Goal: Communication & Community: Connect with others

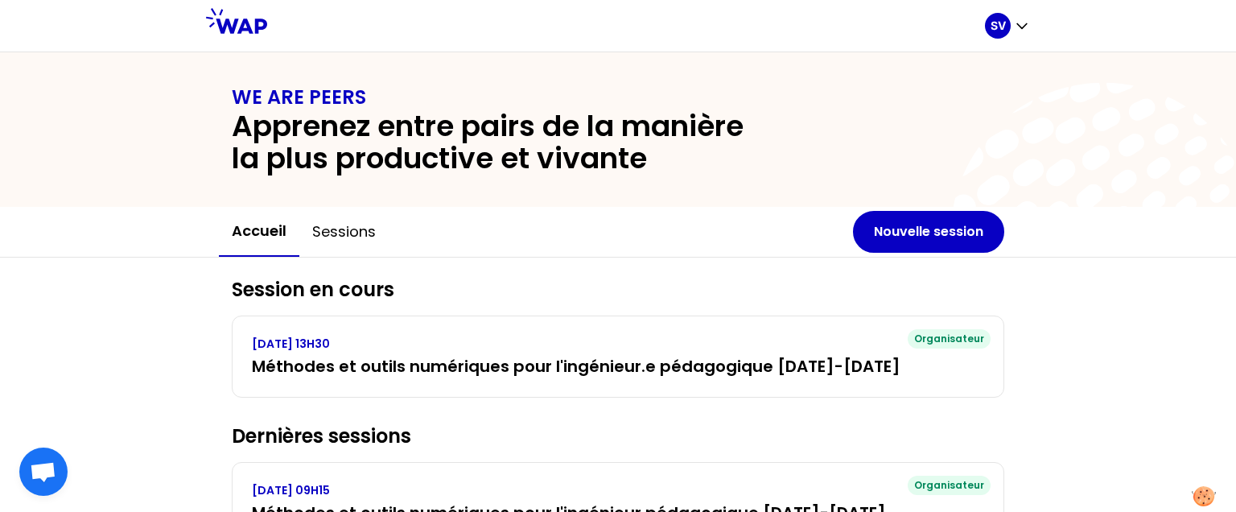
scroll to position [497, 0]
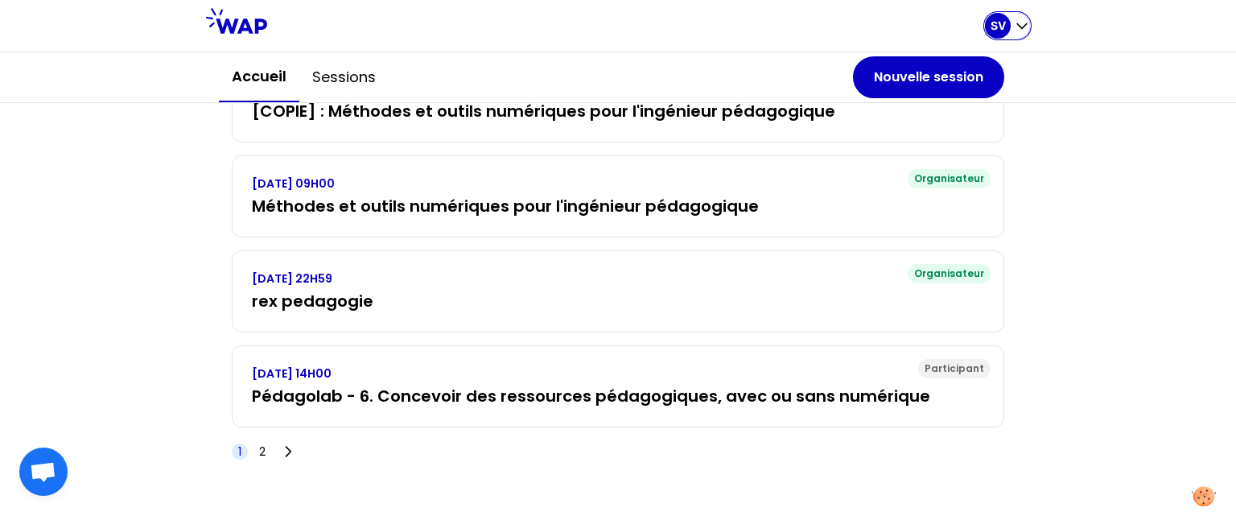
click at [1009, 25] on div "SV" at bounding box center [998, 26] width 26 height 26
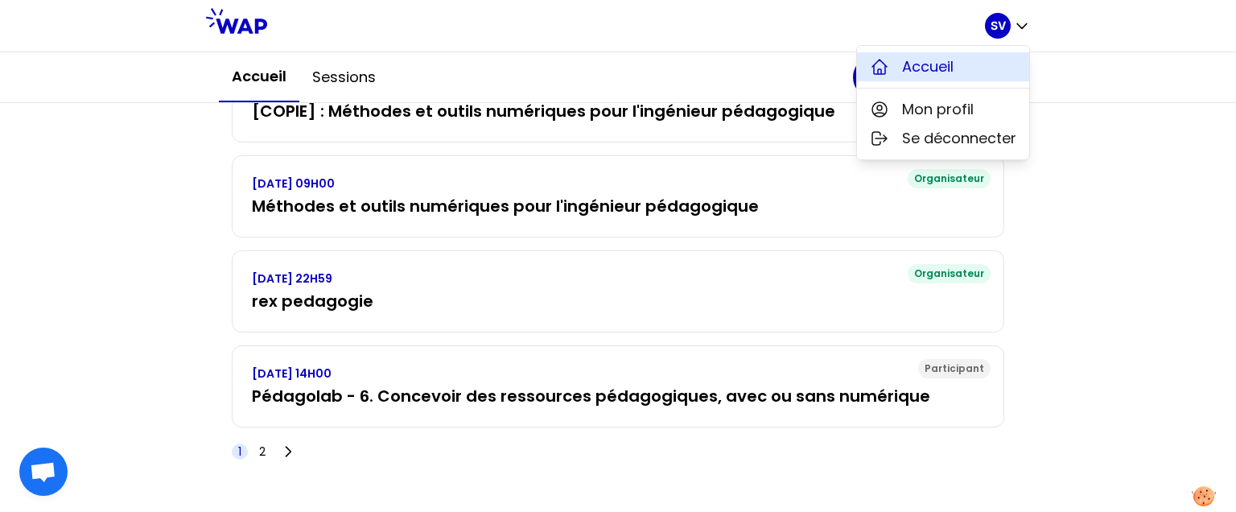
click at [948, 76] on span "Accueil" at bounding box center [928, 67] width 52 height 23
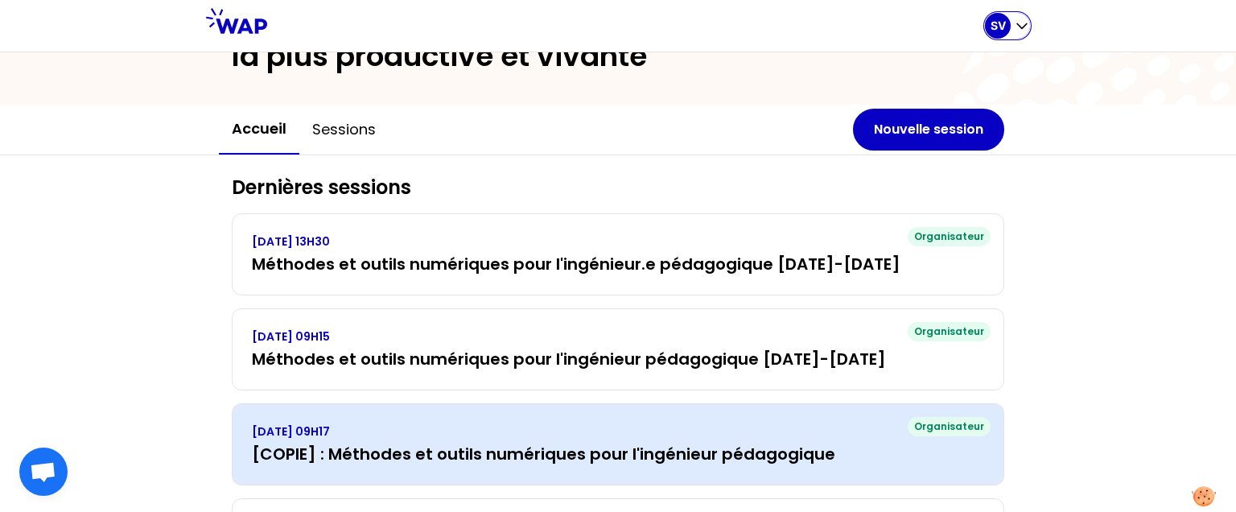
scroll to position [0, 0]
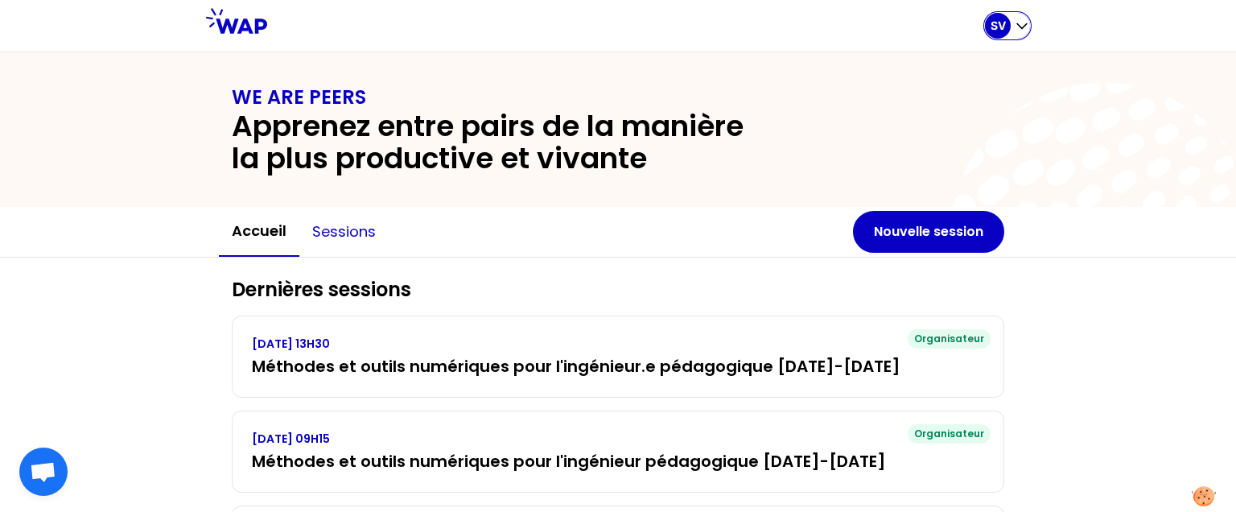
click at [343, 229] on button "Sessions" at bounding box center [343, 232] width 89 height 48
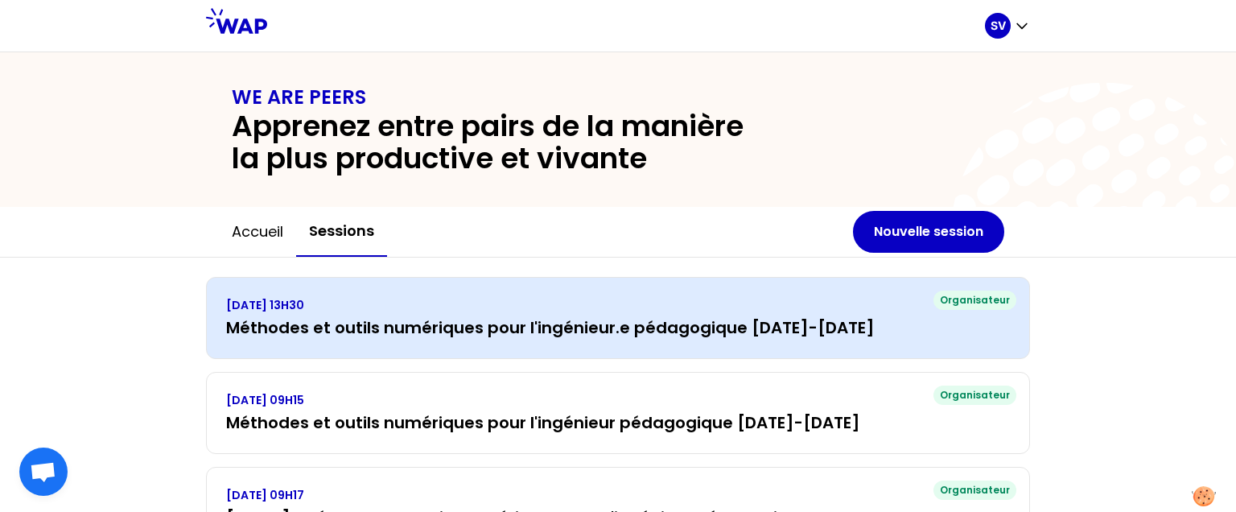
click at [366, 306] on p "[DATE] 13H30" at bounding box center [618, 305] width 784 height 16
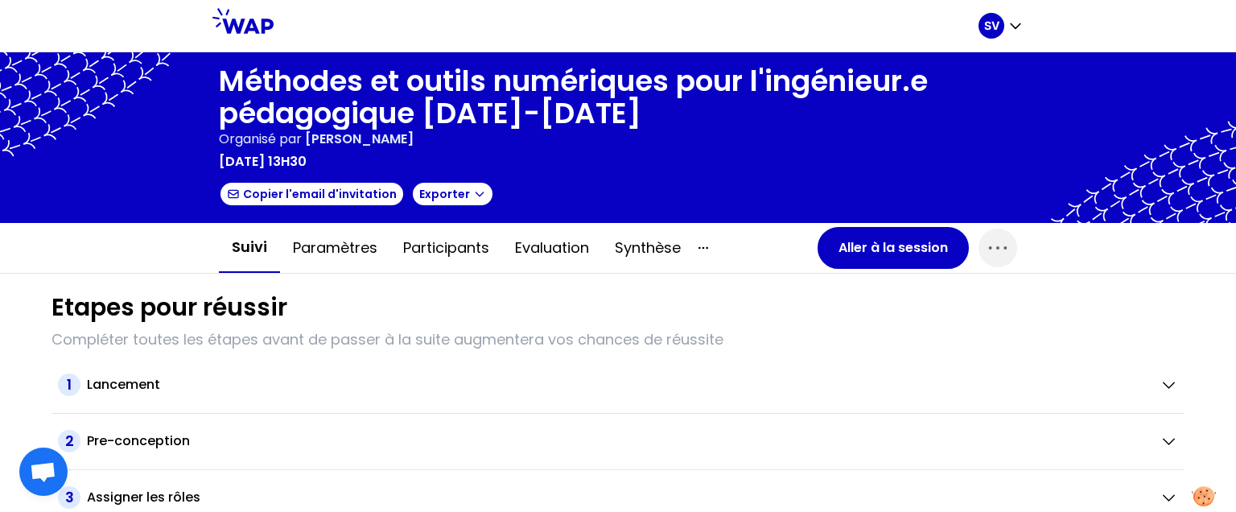
scroll to position [180, 0]
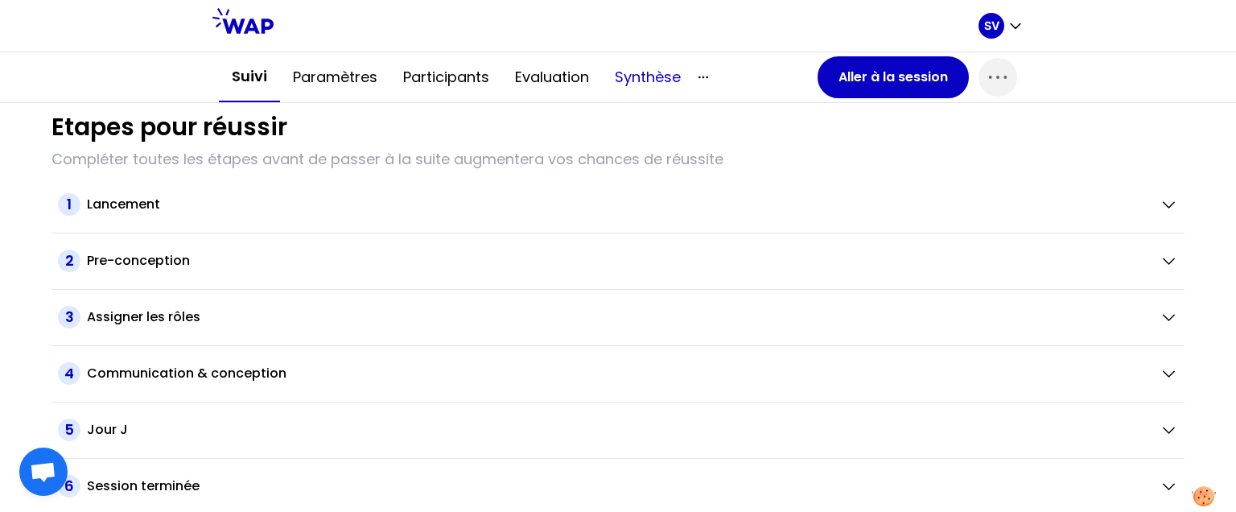
click at [660, 76] on button "Synthèse" at bounding box center [648, 77] width 92 height 48
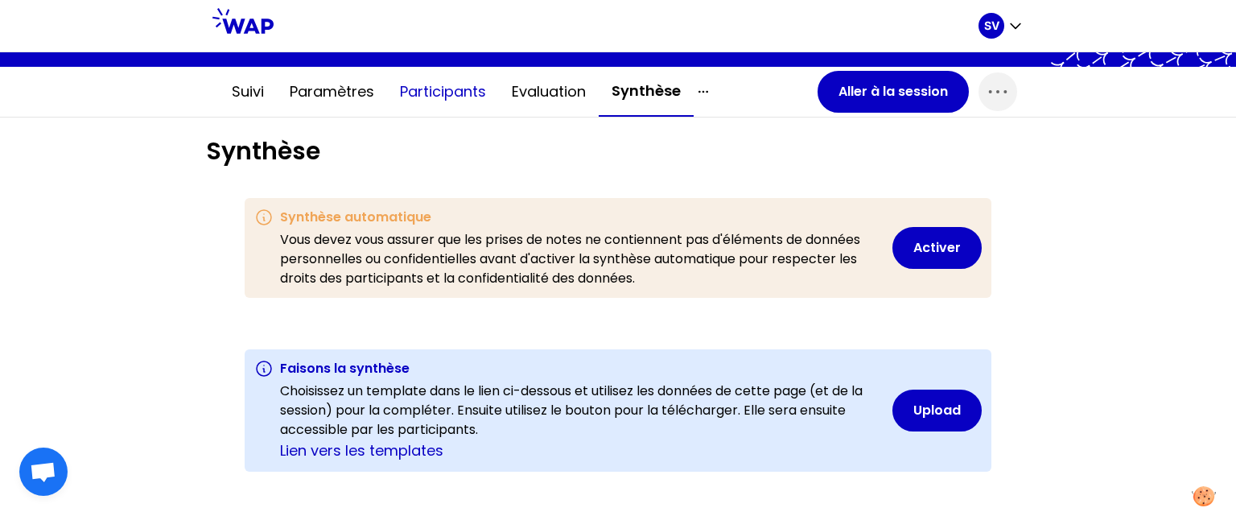
scroll to position [189, 0]
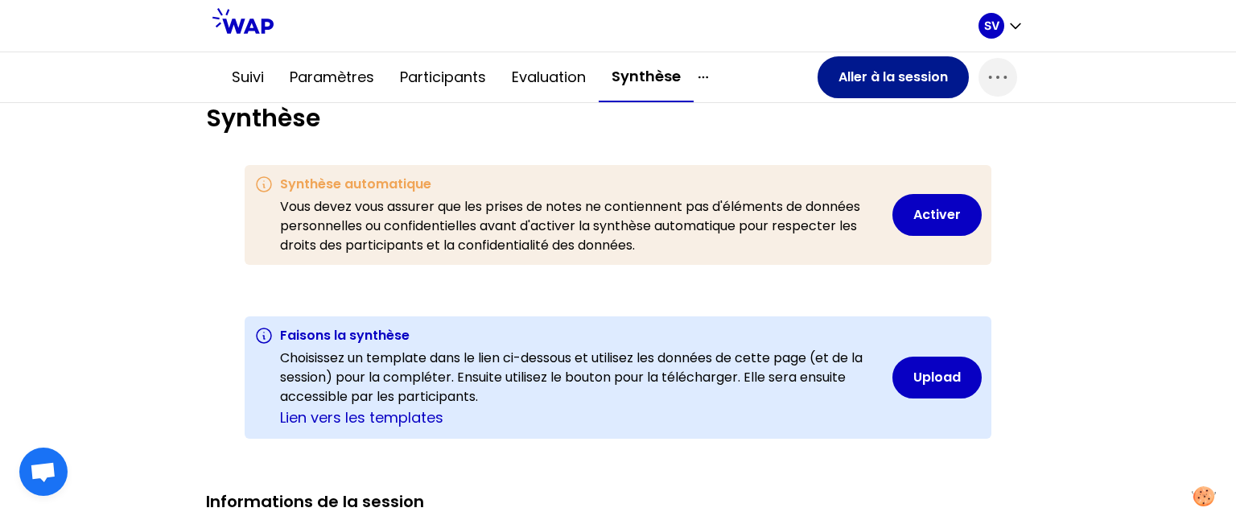
click at [890, 80] on button "Aller à la session" at bounding box center [893, 77] width 151 height 42
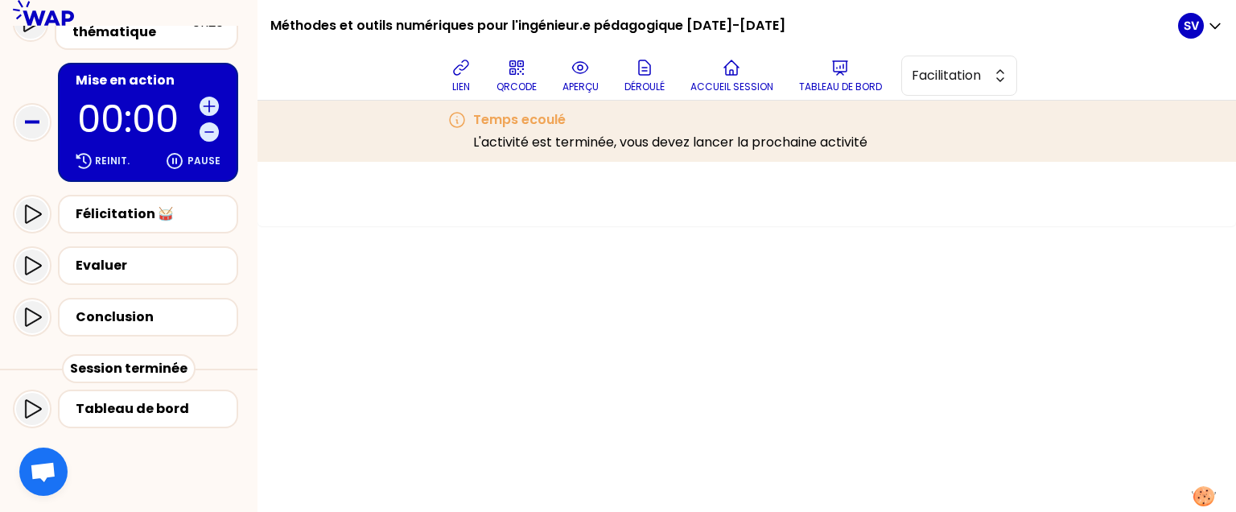
scroll to position [533, 0]
click at [36, 311] on icon at bounding box center [32, 316] width 19 height 19
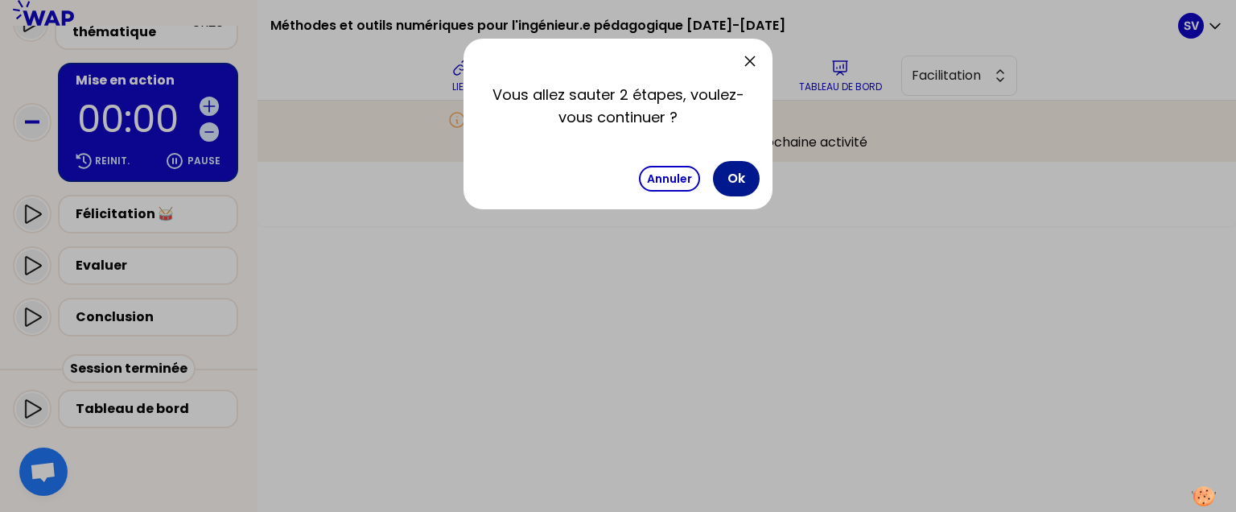
click at [738, 187] on button "Ok" at bounding box center [736, 178] width 47 height 35
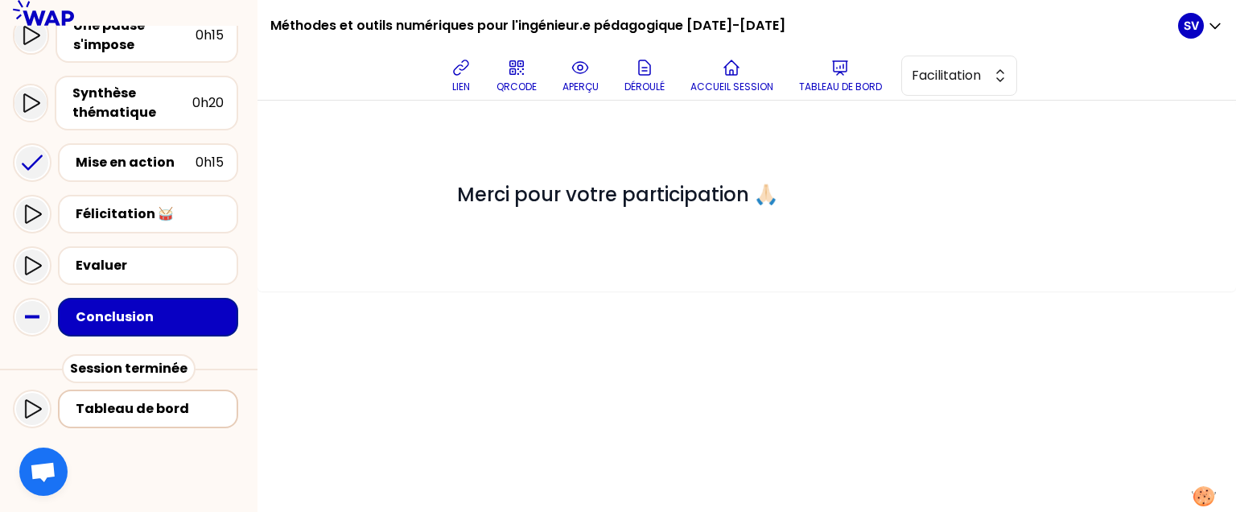
click at [103, 401] on div "Tableau de bord" at bounding box center [153, 408] width 155 height 19
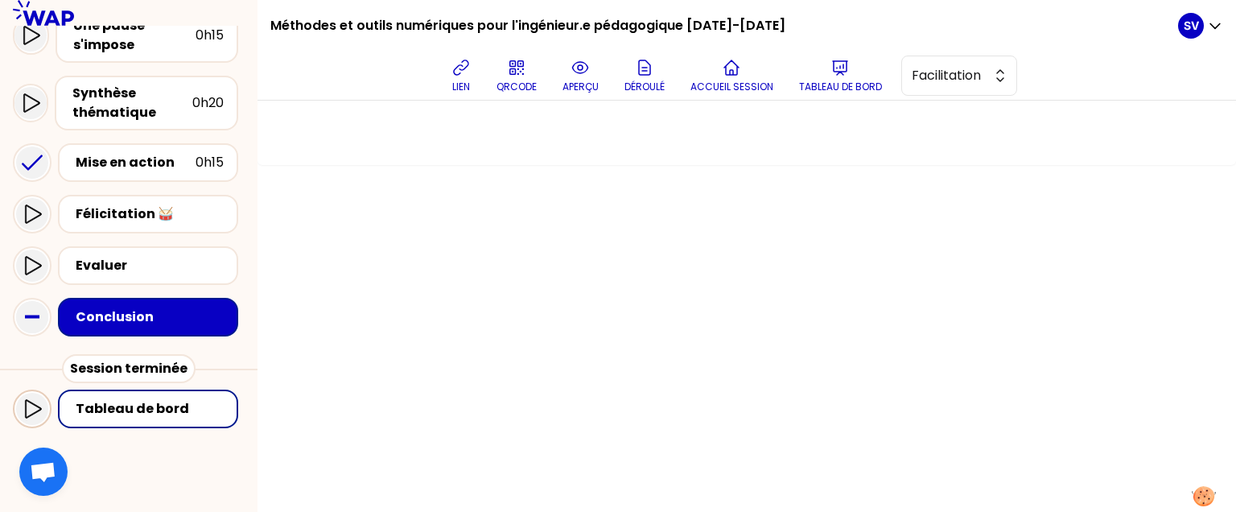
click at [35, 407] on icon at bounding box center [32, 408] width 19 height 19
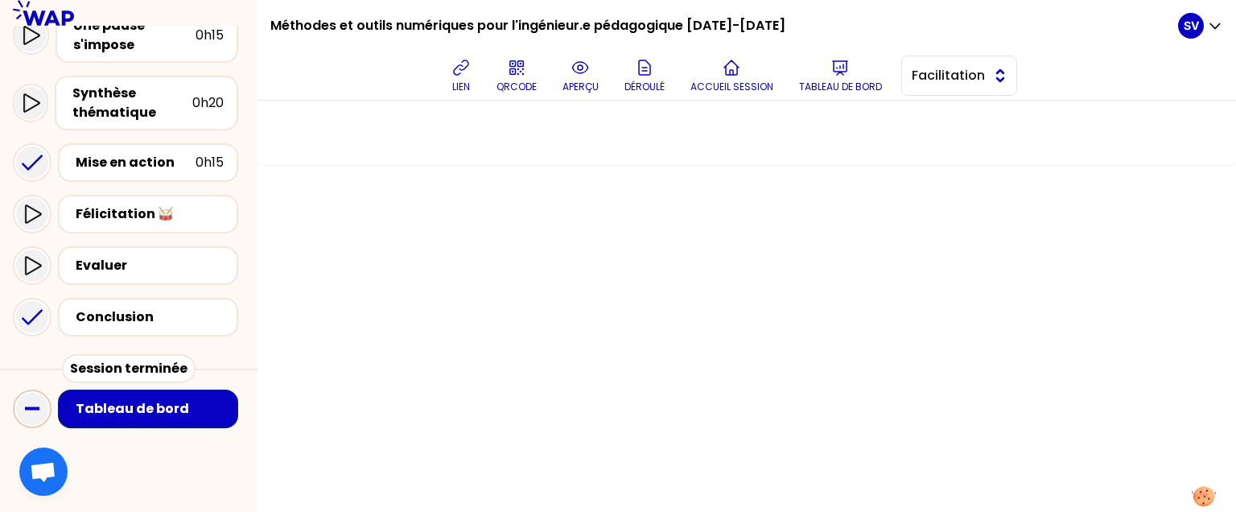
click at [1008, 79] on button "Facilitation" at bounding box center [959, 76] width 116 height 40
click at [967, 139] on span "Facilitation" at bounding box center [968, 141] width 69 height 19
click at [743, 246] on div at bounding box center [747, 306] width 979 height 411
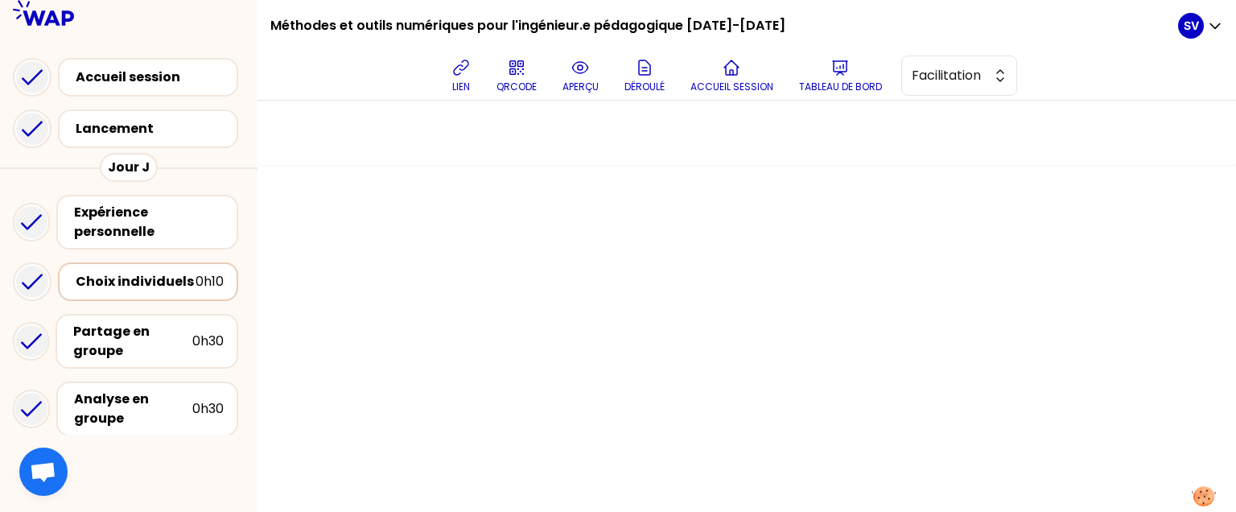
click at [118, 287] on div "Choix individuels" at bounding box center [136, 281] width 120 height 19
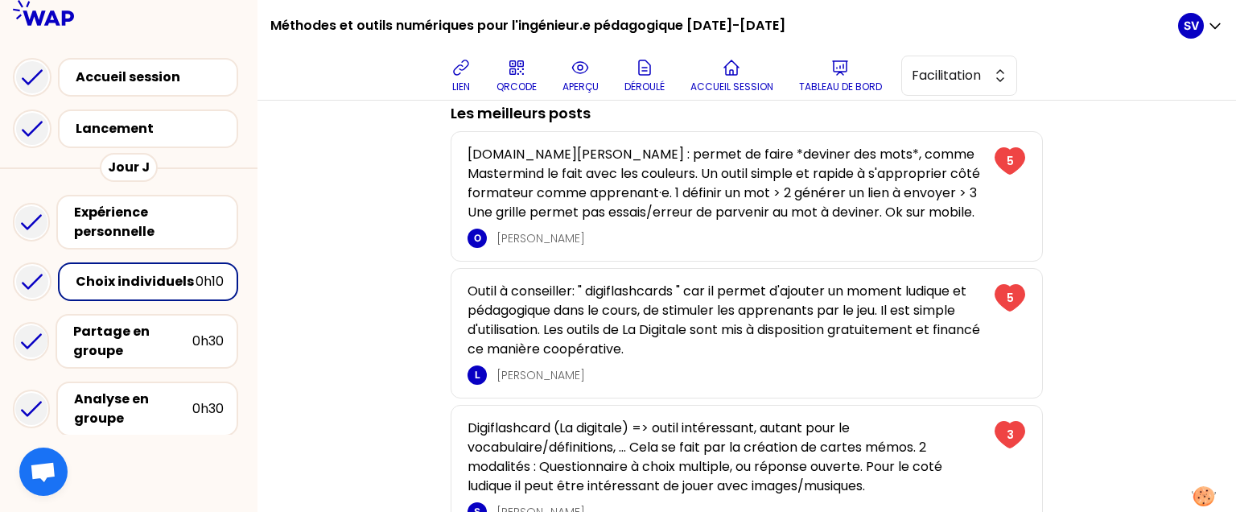
scroll to position [99, 0]
click at [163, 123] on div "Lancement" at bounding box center [153, 128] width 155 height 19
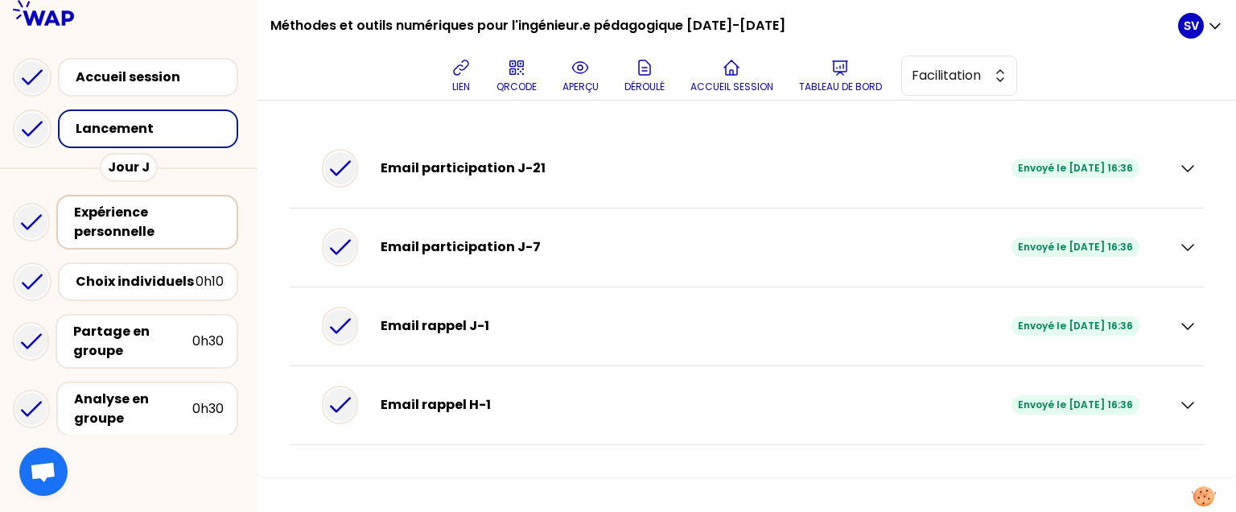
click at [121, 214] on div "Expérience personnelle" at bounding box center [149, 222] width 150 height 39
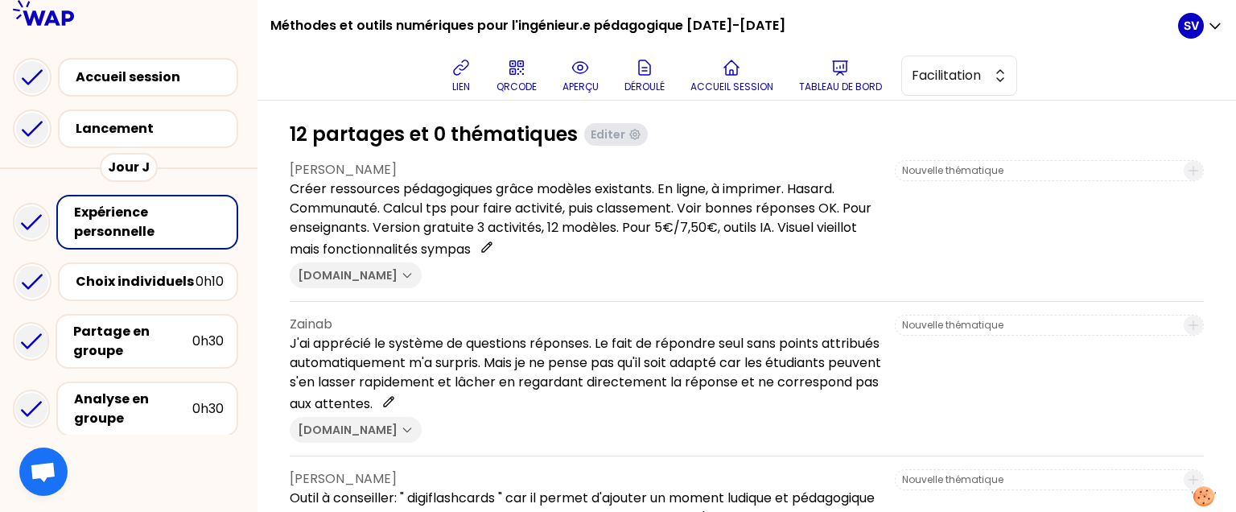
scroll to position [2, 0]
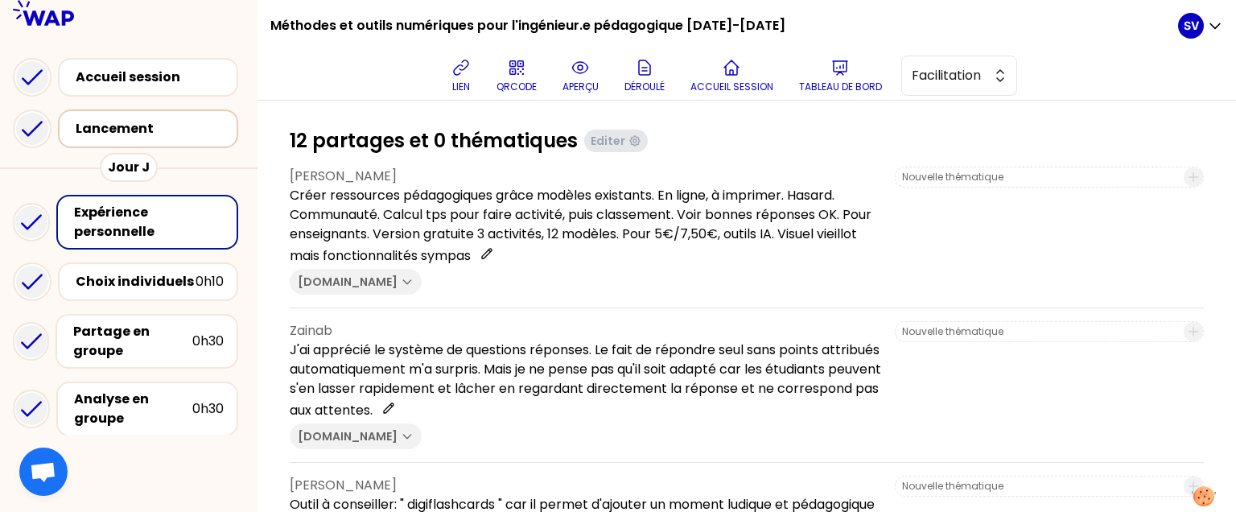
click at [171, 125] on div "Lancement" at bounding box center [153, 128] width 155 height 19
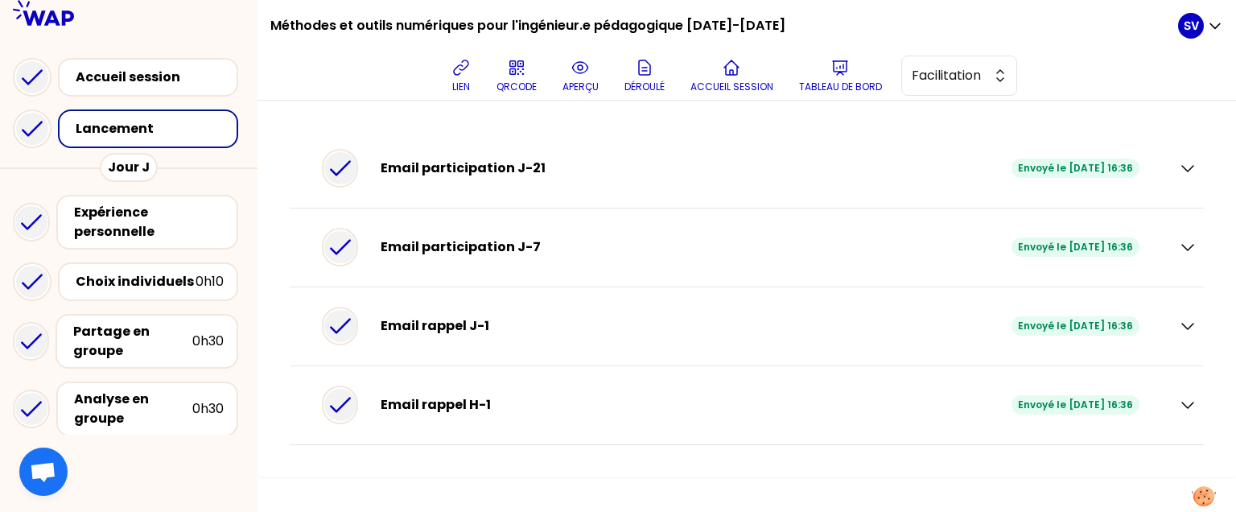
click at [1199, 246] on div "Email participation J-7 Envoyé le [DATE] 16:36" at bounding box center [747, 247] width 914 height 79
click at [1190, 251] on icon "button" at bounding box center [1187, 246] width 19 height 19
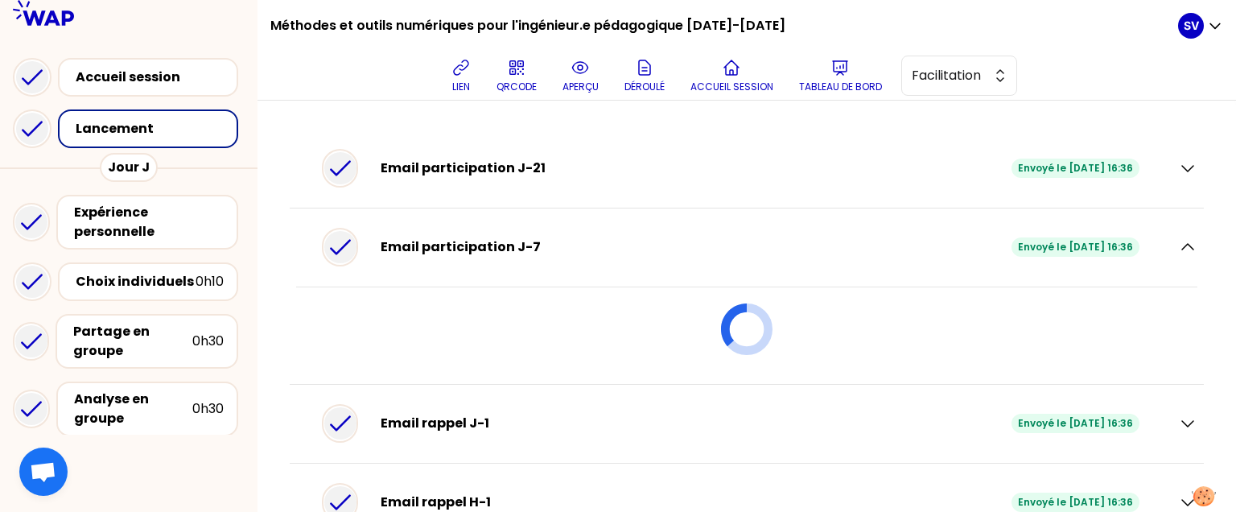
scroll to position [61, 0]
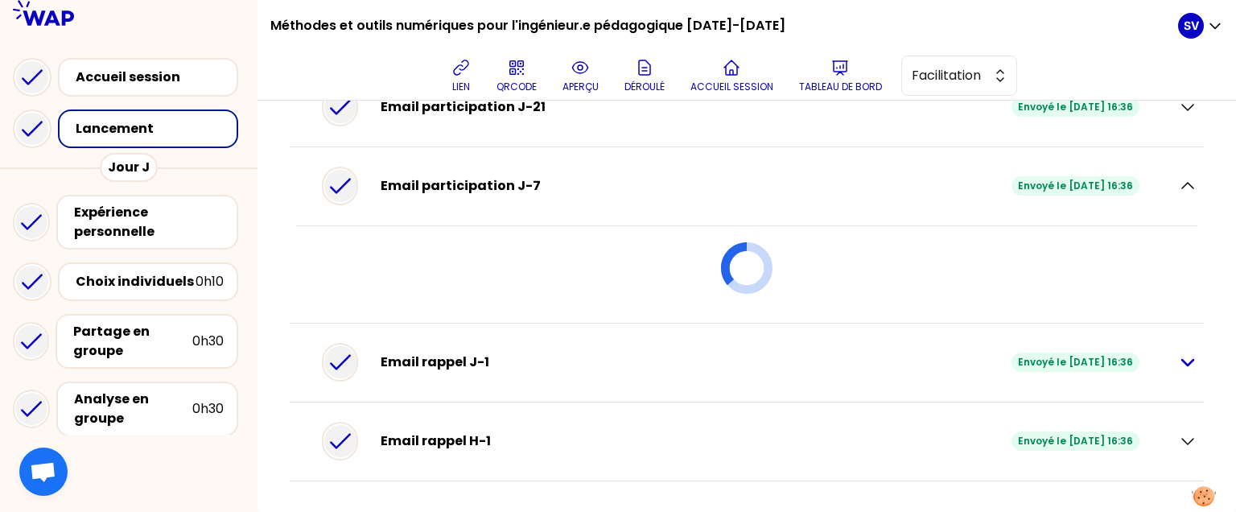
click at [1182, 361] on icon "button" at bounding box center [1187, 363] width 11 height 6
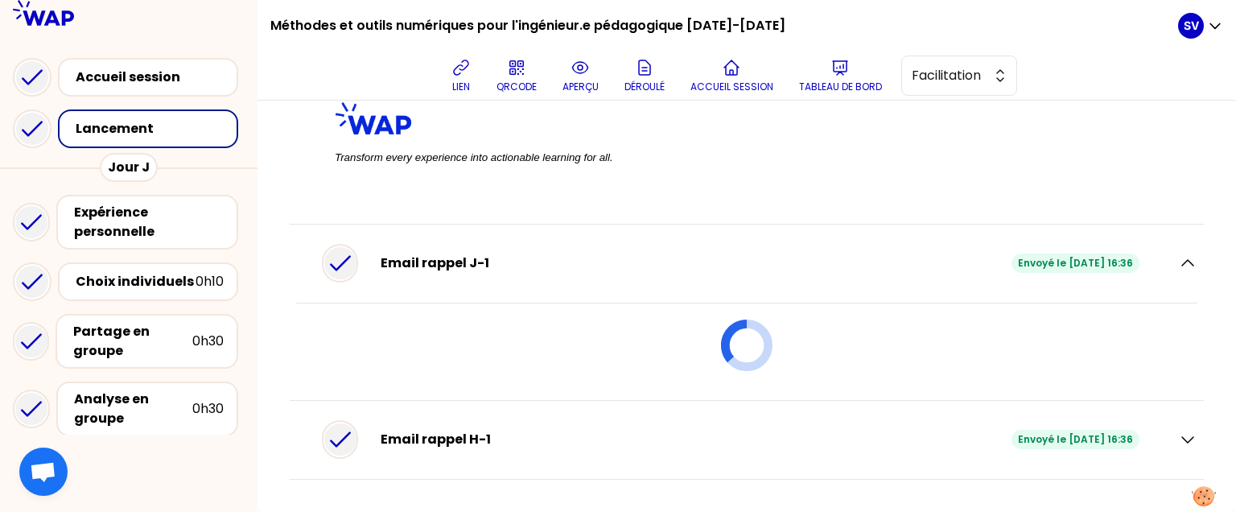
scroll to position [582, 0]
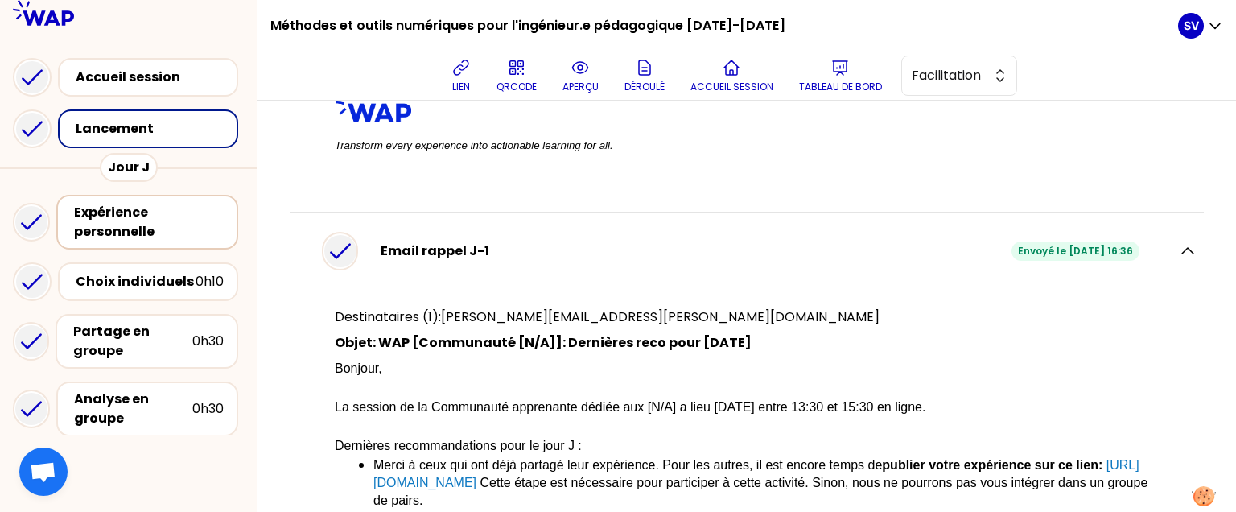
click at [148, 222] on div "Expérience personnelle" at bounding box center [149, 222] width 150 height 39
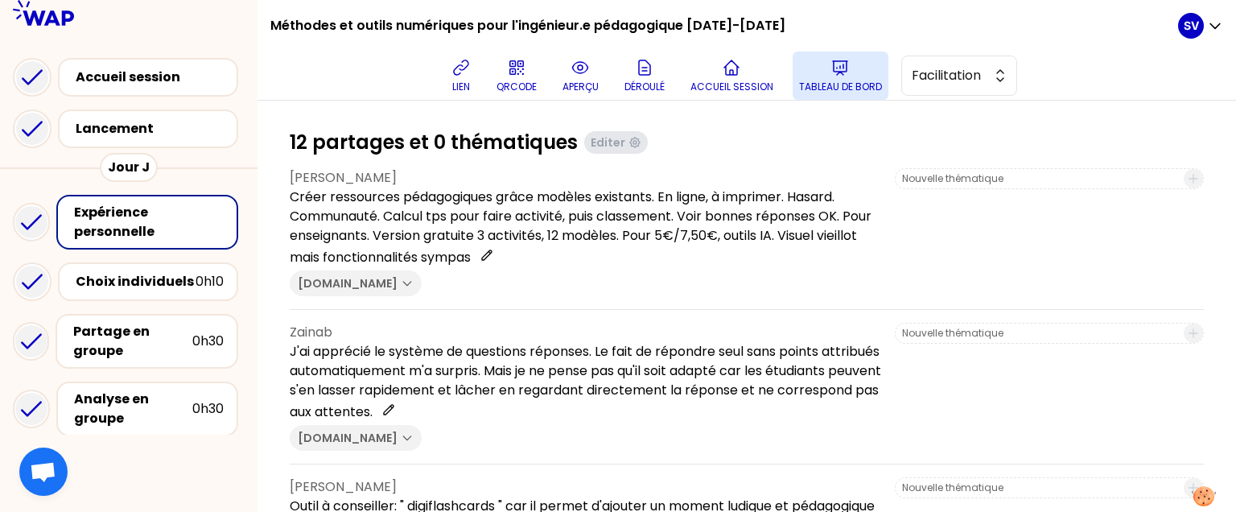
click at [836, 76] on icon at bounding box center [840, 67] width 19 height 19
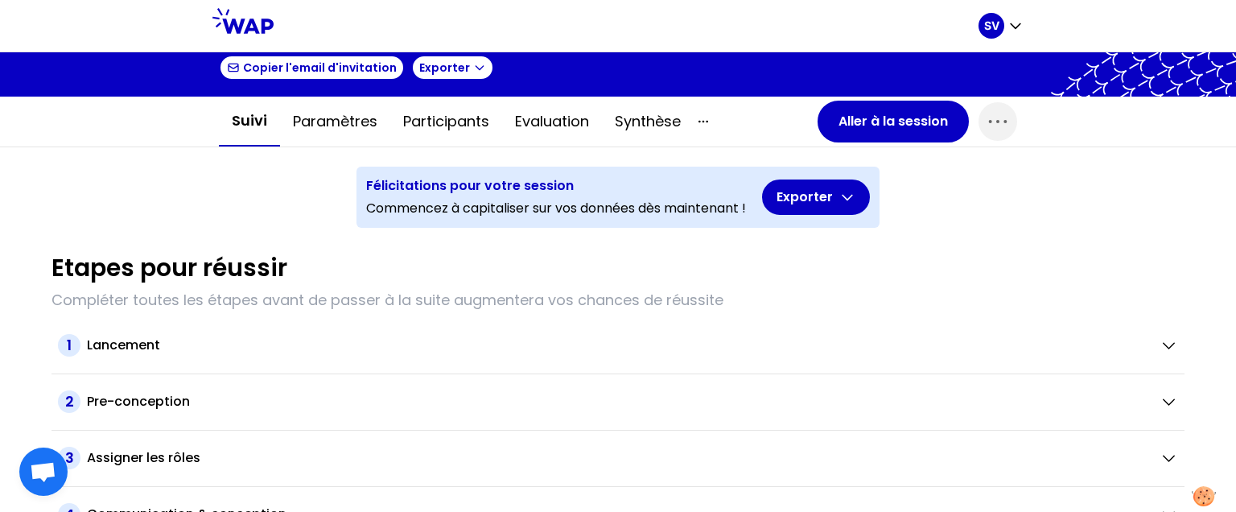
scroll to position [125, 0]
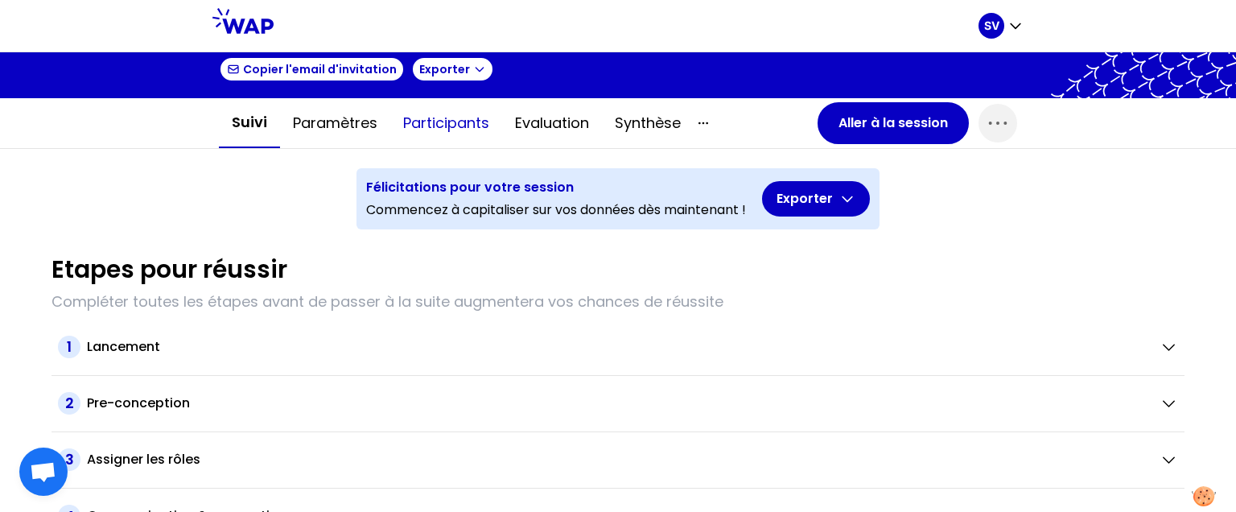
click at [453, 114] on button "Participants" at bounding box center [446, 123] width 112 height 48
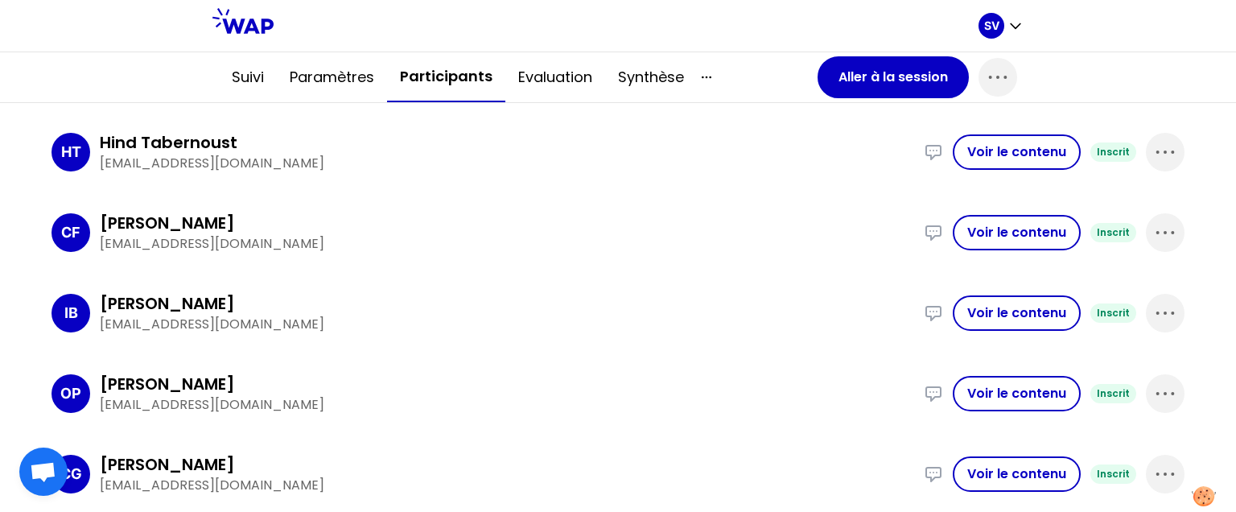
scroll to position [843, 0]
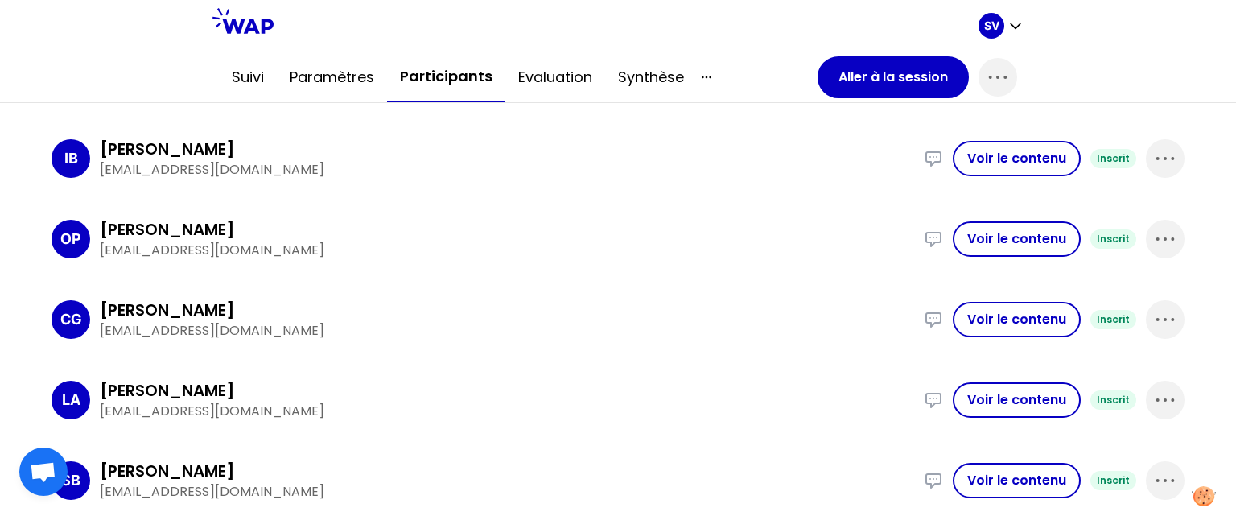
click at [263, 493] on div "SB [PERSON_NAME] [EMAIL_ADDRESS][DOMAIN_NAME] Digiflashcard (La digitale) => ou…" at bounding box center [618, 481] width 1133 height 68
drag, startPoint x: 263, startPoint y: 493, endPoint x: 102, endPoint y: 494, distance: 161.0
click at [102, 494] on p "[EMAIL_ADDRESS][DOMAIN_NAME]" at bounding box center [507, 491] width 814 height 19
copy p "[EMAIL_ADDRESS][DOMAIN_NAME]"
